Goal: Task Accomplishment & Management: Manage account settings

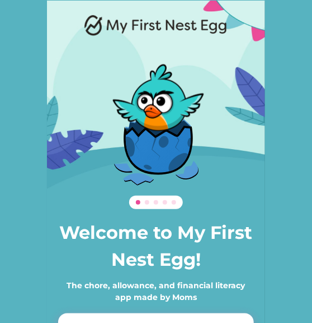
scroll to position [83, 0]
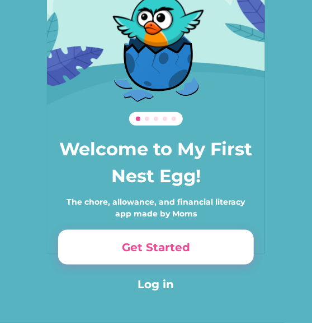
click at [138, 250] on button "Get Started" at bounding box center [156, 247] width 196 height 35
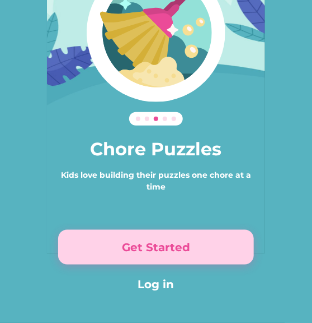
click at [138, 250] on button "Get Started" at bounding box center [156, 247] width 196 height 35
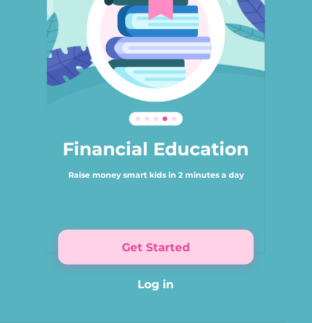
click at [133, 246] on button "Get Started" at bounding box center [156, 247] width 196 height 35
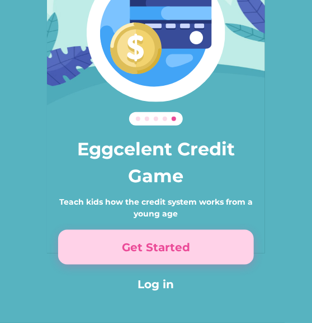
click at [133, 246] on button "Get Started" at bounding box center [156, 247] width 196 height 35
